Goal: Transaction & Acquisition: Purchase product/service

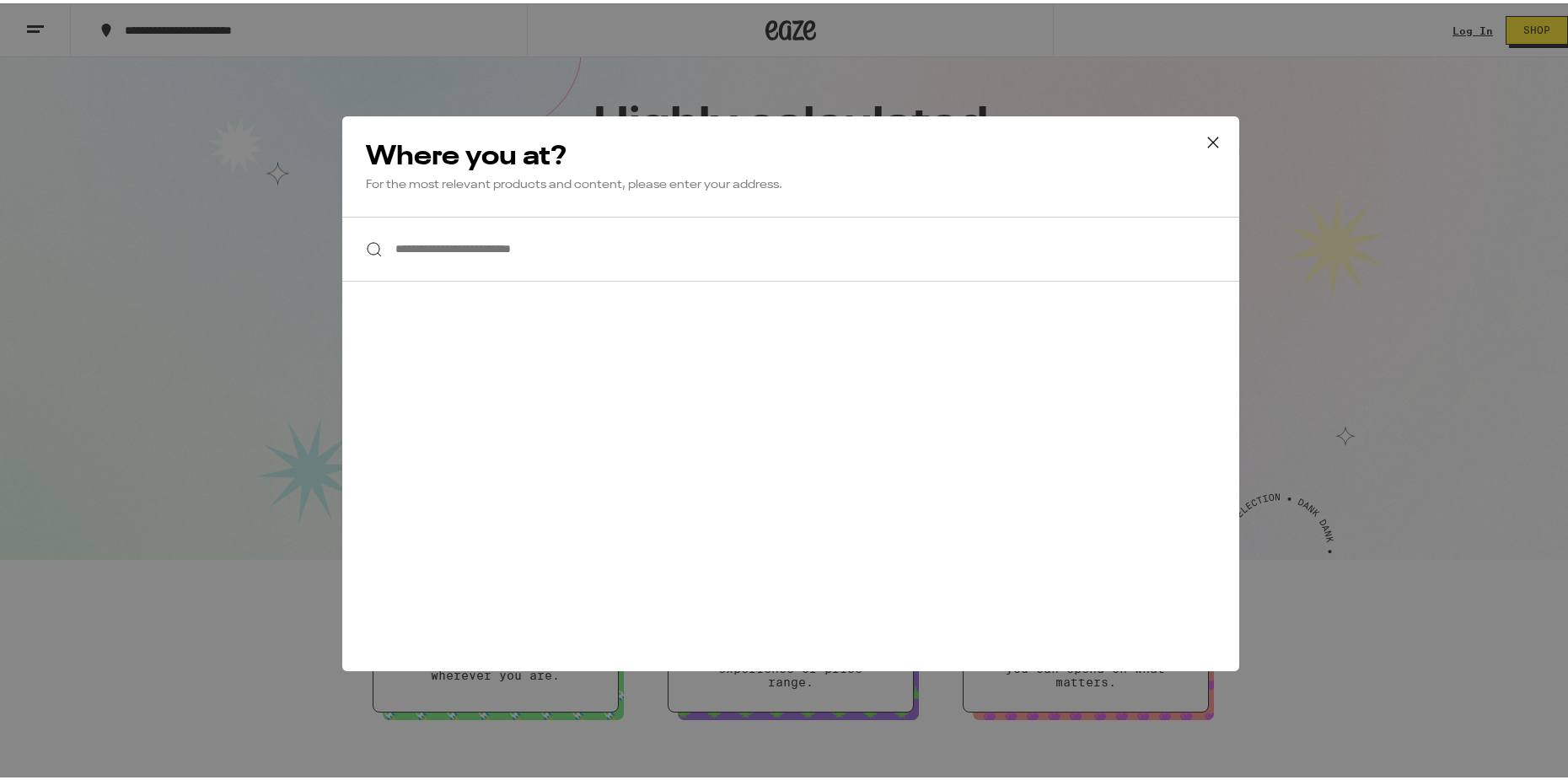
click at [566, 260] on input "**********" at bounding box center [791, 246] width 897 height 65
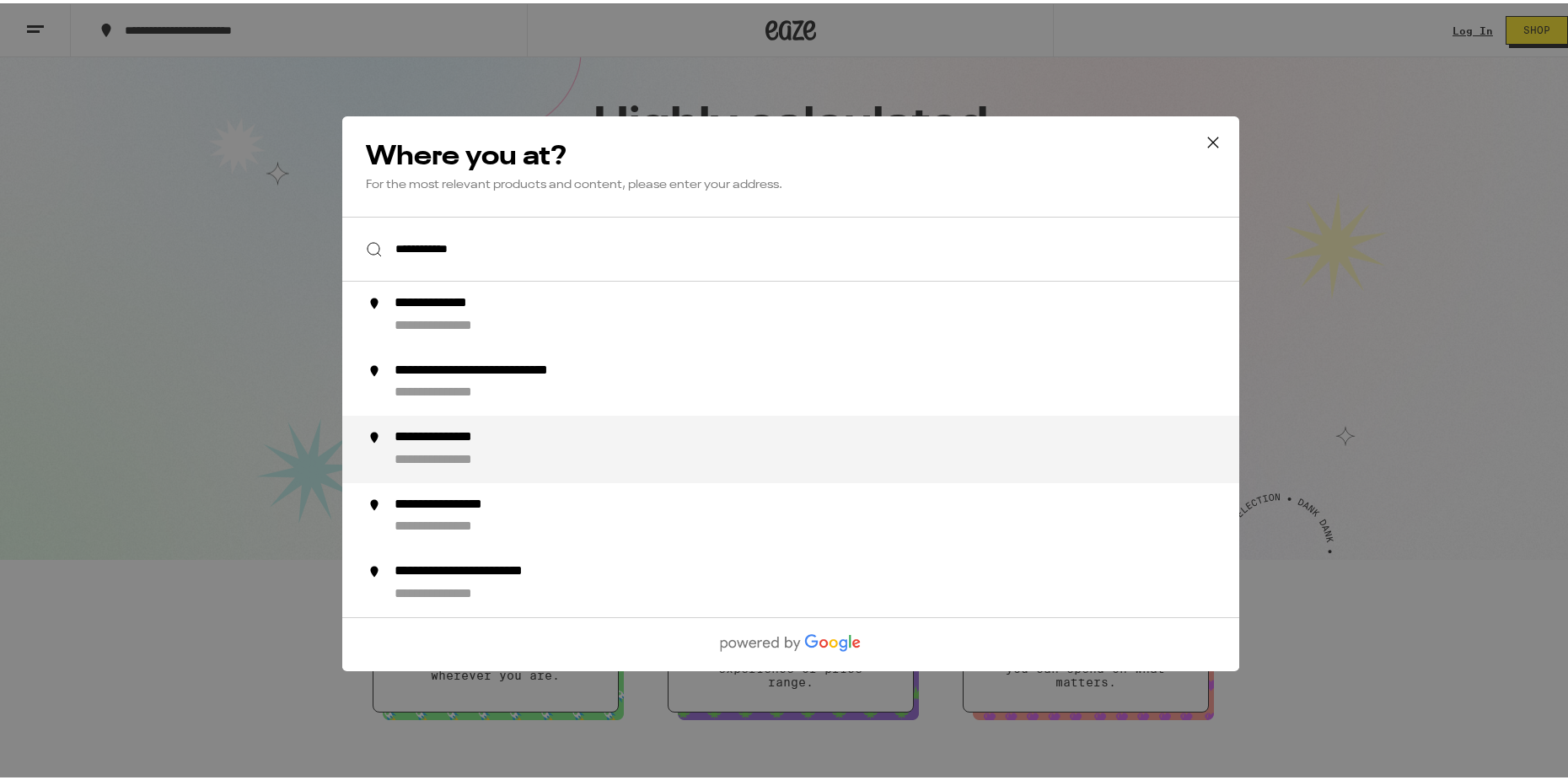
click at [487, 447] on div "**********" at bounding box center [823, 446] width 860 height 41
type input "**********"
